Goal: Information Seeking & Learning: Learn about a topic

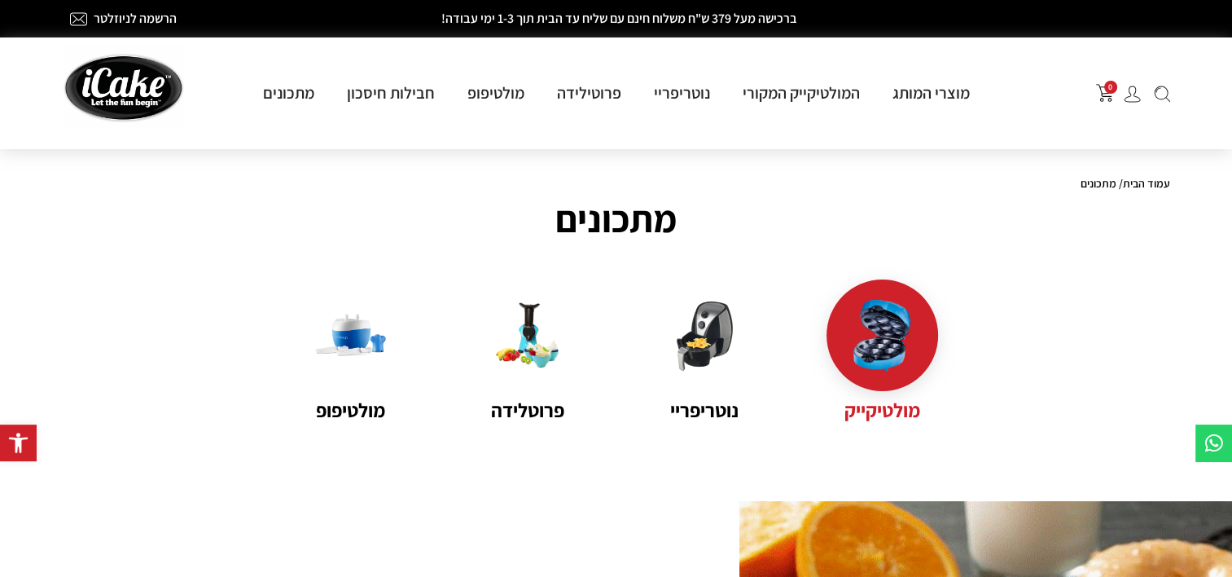
click at [873, 315] on img at bounding box center [882, 335] width 71 height 71
click at [886, 416] on name "מולטיקייק" at bounding box center [883, 409] width 112 height 29
